Goal: Task Accomplishment & Management: Manage account settings

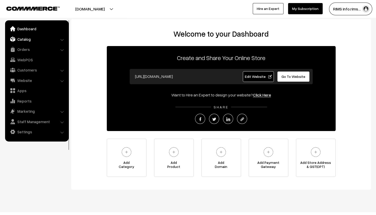
click at [46, 40] on link "Catalog" at bounding box center [36, 39] width 61 height 9
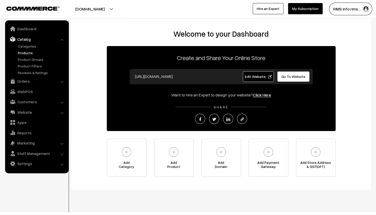
click at [29, 54] on link "Products" at bounding box center [42, 52] width 50 height 5
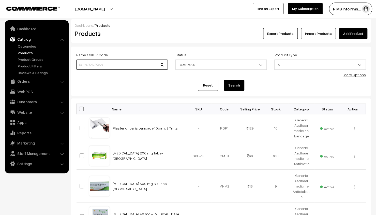
click at [127, 66] on input at bounding box center [122, 64] width 92 height 10
type input "Abdominal Belt(XL) - GA"
click at [231, 87] on button "Search" at bounding box center [234, 85] width 20 height 11
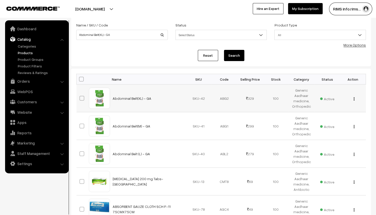
scroll to position [30, 0]
click at [353, 99] on button "button" at bounding box center [353, 98] width 1 height 4
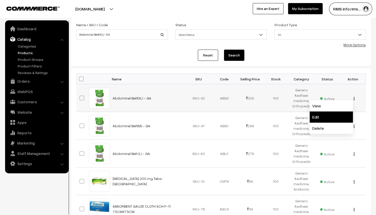
click at [334, 113] on link "Edit" at bounding box center [331, 116] width 43 height 11
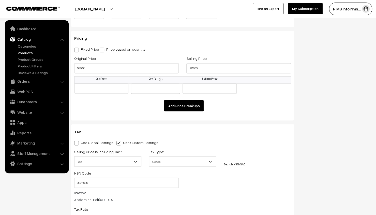
scroll to position [455, 0]
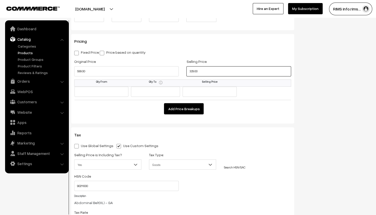
click at [214, 70] on input "329.00" at bounding box center [238, 71] width 105 height 10
drag, startPoint x: 214, startPoint y: 70, endPoint x: 192, endPoint y: 80, distance: 24.0
click at [192, 80] on div "Pricing Fixed Price Price based on quantity Original Price 599.00 Selling Price…" at bounding box center [182, 79] width 223 height 90
click at [212, 75] on input "329.00" at bounding box center [238, 71] width 105 height 10
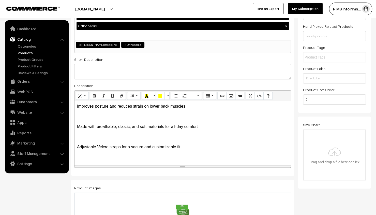
scroll to position [0, 0]
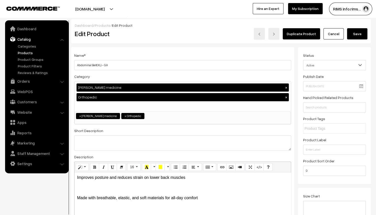
type input "299.00"
click at [361, 33] on button "Save" at bounding box center [357, 33] width 20 height 11
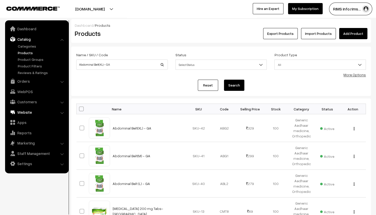
click at [42, 115] on link "Website" at bounding box center [36, 112] width 61 height 9
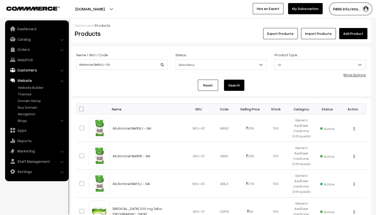
click at [58, 72] on link "Customers" at bounding box center [36, 69] width 61 height 9
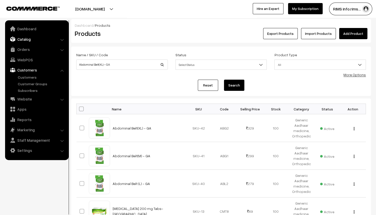
click at [61, 42] on link "Catalog" at bounding box center [36, 39] width 61 height 9
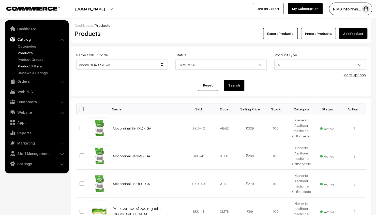
click at [34, 65] on link "Product Filters" at bounding box center [42, 65] width 50 height 5
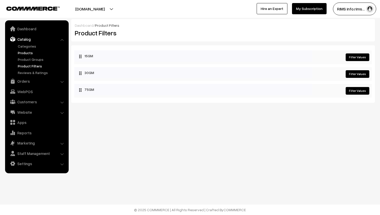
click at [24, 51] on link "Products" at bounding box center [42, 52] width 50 height 5
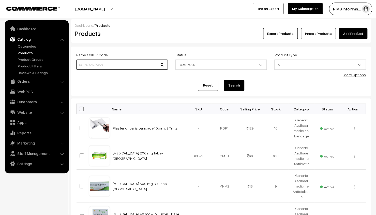
click at [120, 64] on input at bounding box center [122, 64] width 92 height 10
type input "Abdominal Belt(XL) - GA"
click at [232, 84] on button "Search" at bounding box center [234, 85] width 20 height 11
